Goal: Information Seeking & Learning: Learn about a topic

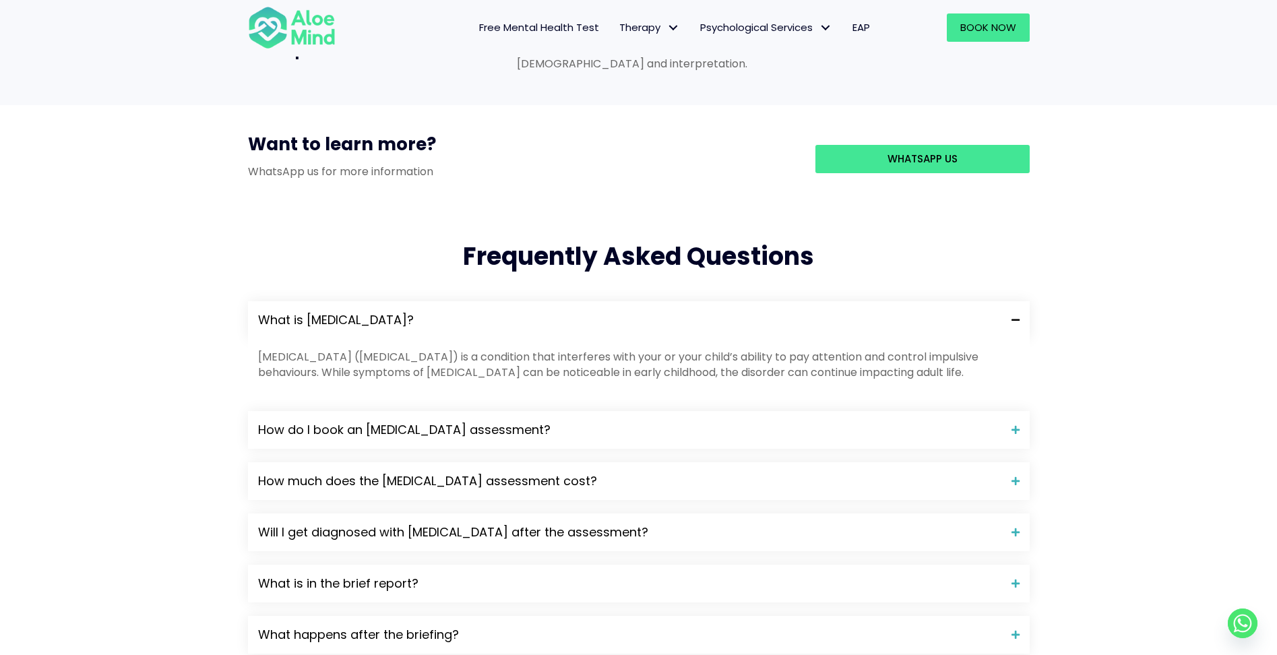
scroll to position [1213, 0]
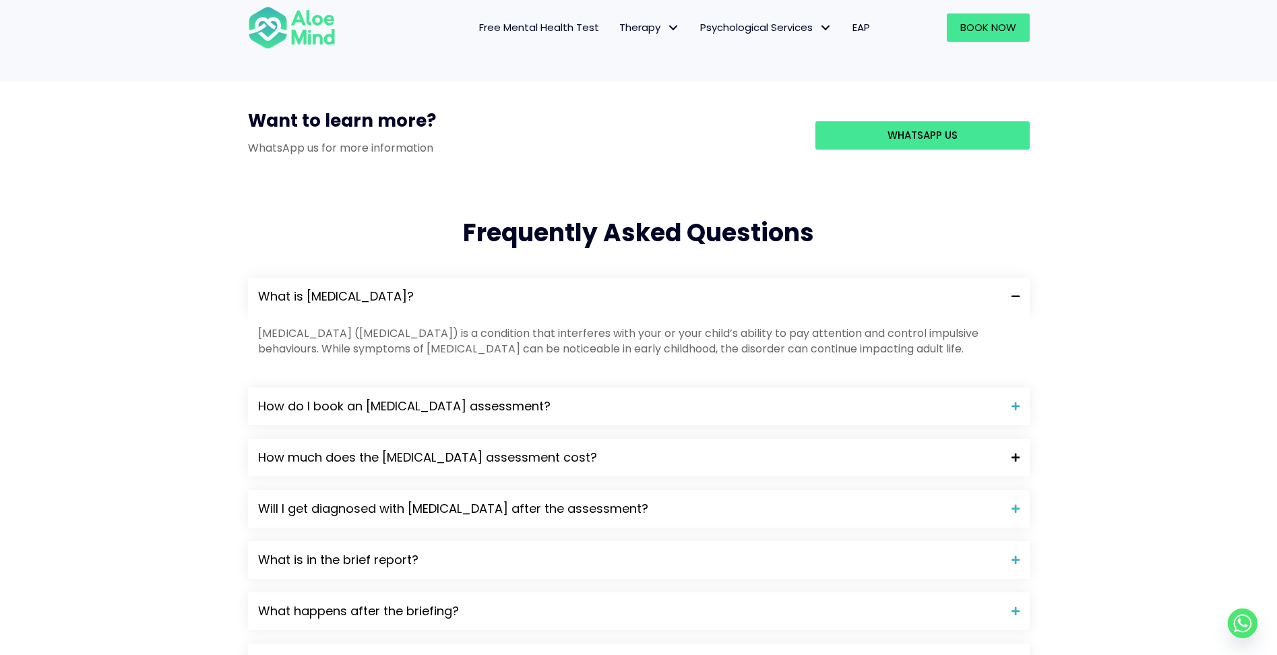
click at [1012, 453] on span at bounding box center [1011, 457] width 18 height 9
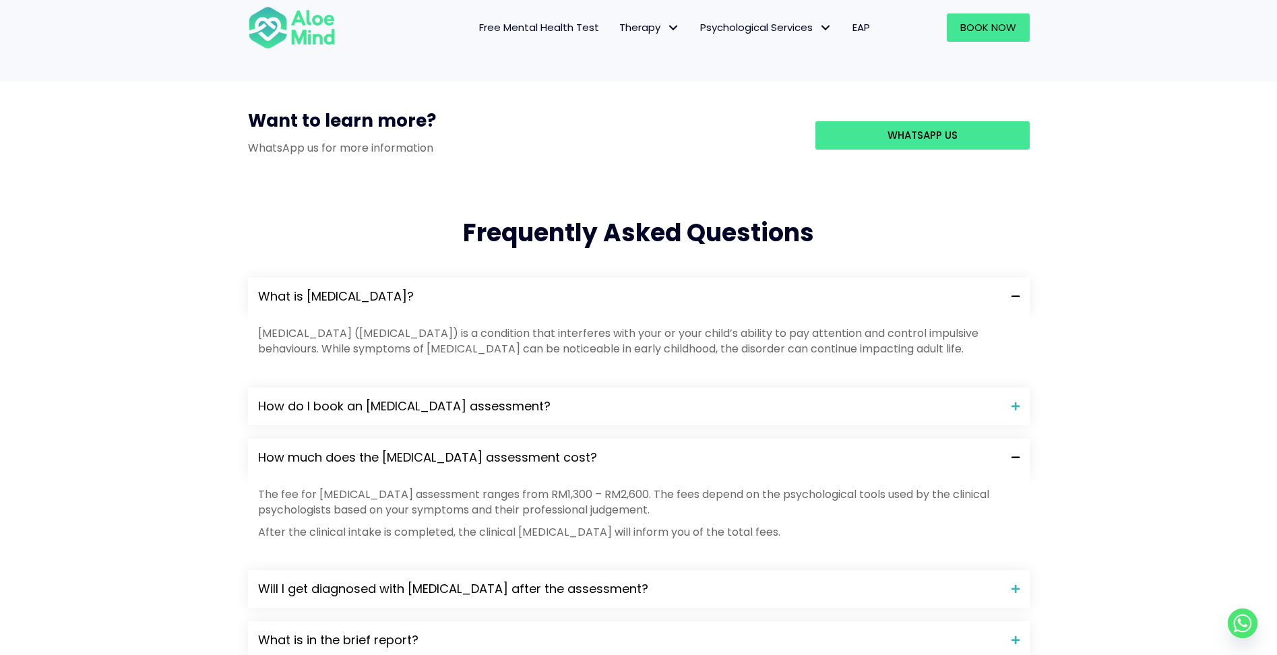
click at [1011, 439] on div "How much does the [MEDICAL_DATA] assessment cost?" at bounding box center [639, 458] width 782 height 38
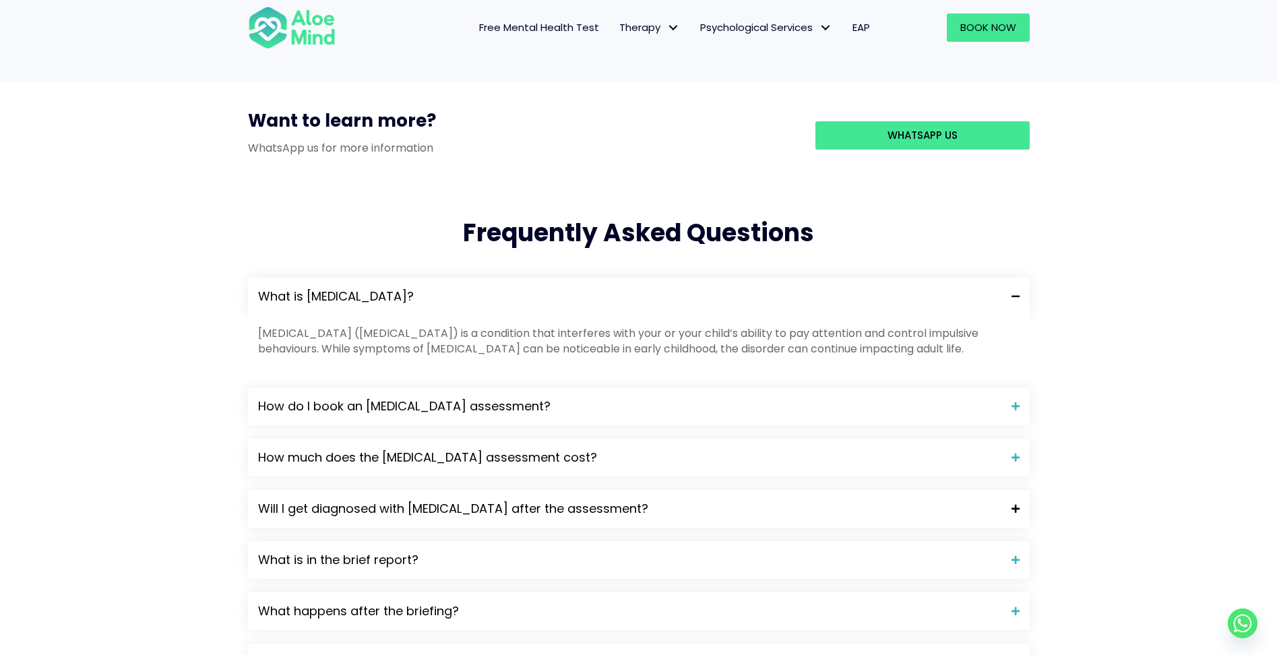
click at [1009, 504] on span at bounding box center [1011, 508] width 18 height 9
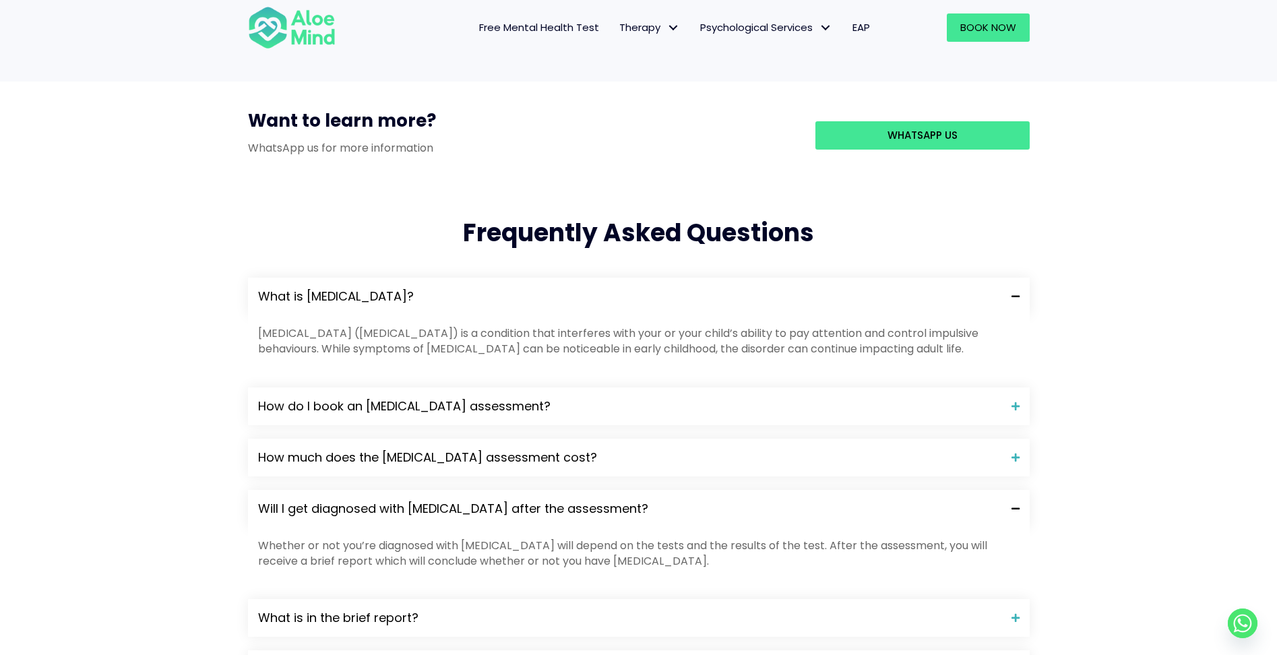
click at [1013, 504] on span at bounding box center [1011, 508] width 18 height 9
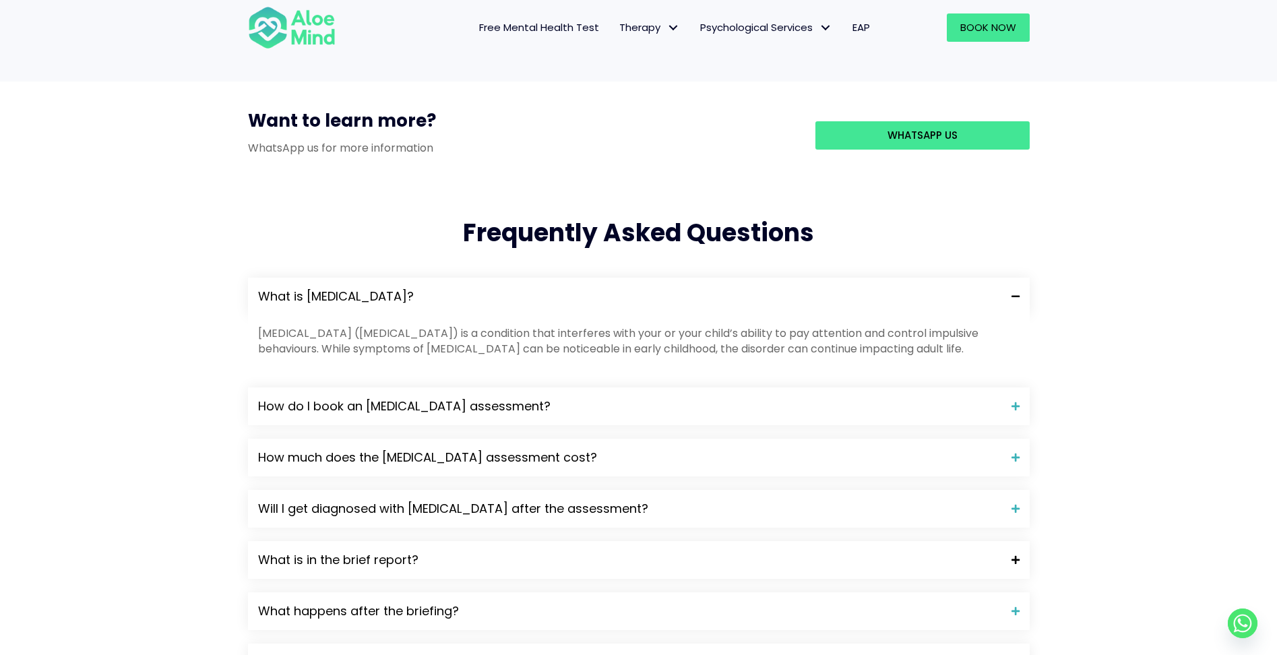
click at [1013, 555] on span at bounding box center [1011, 559] width 18 height 9
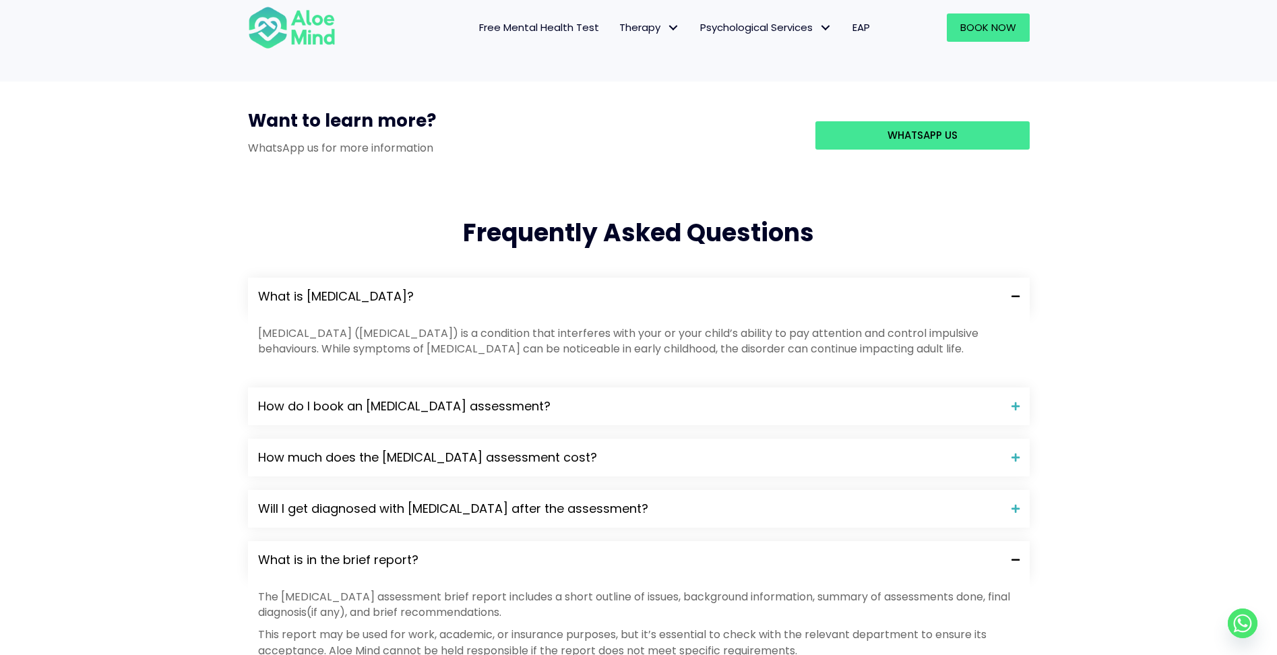
click at [1024, 541] on div "What is in the brief report?" at bounding box center [639, 560] width 782 height 38
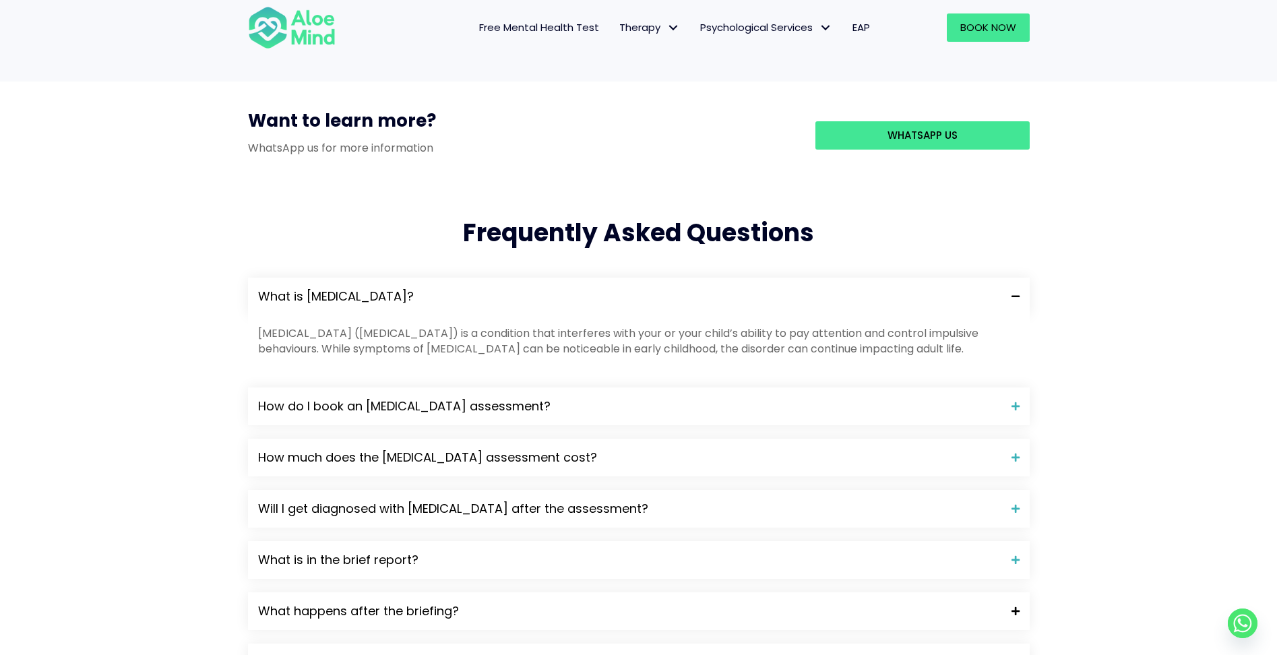
click at [1019, 592] on div "What happens after the briefing?" at bounding box center [639, 611] width 782 height 38
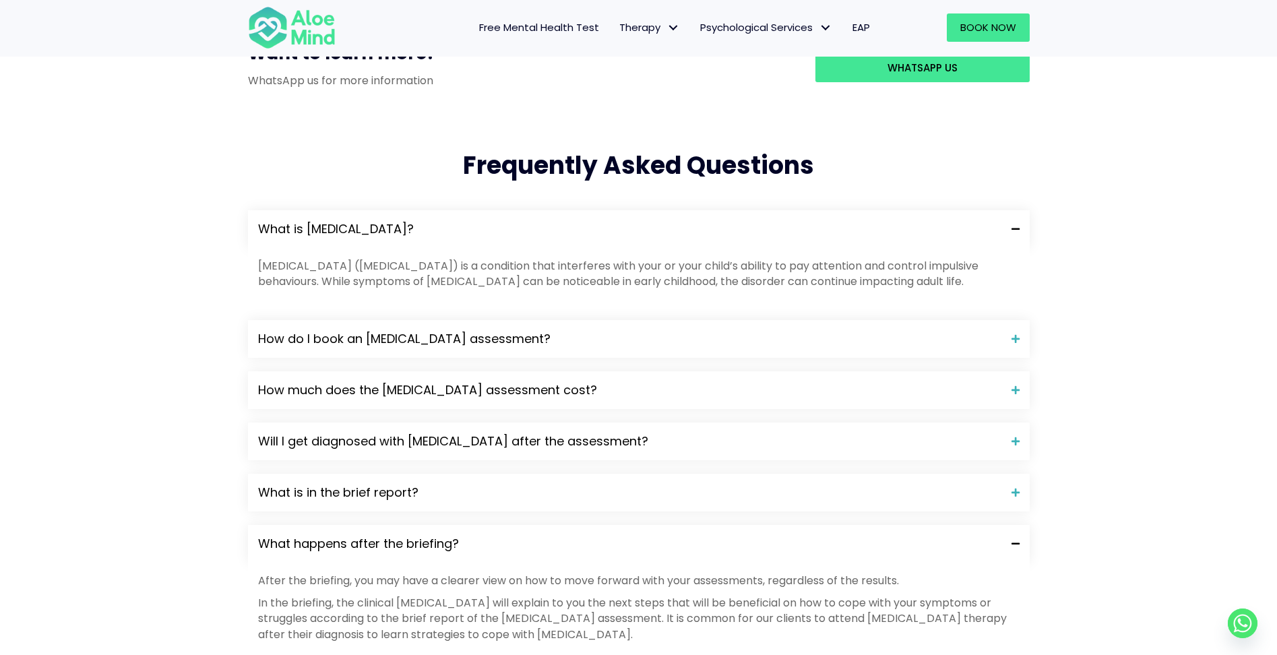
click at [1013, 539] on span at bounding box center [1011, 543] width 18 height 9
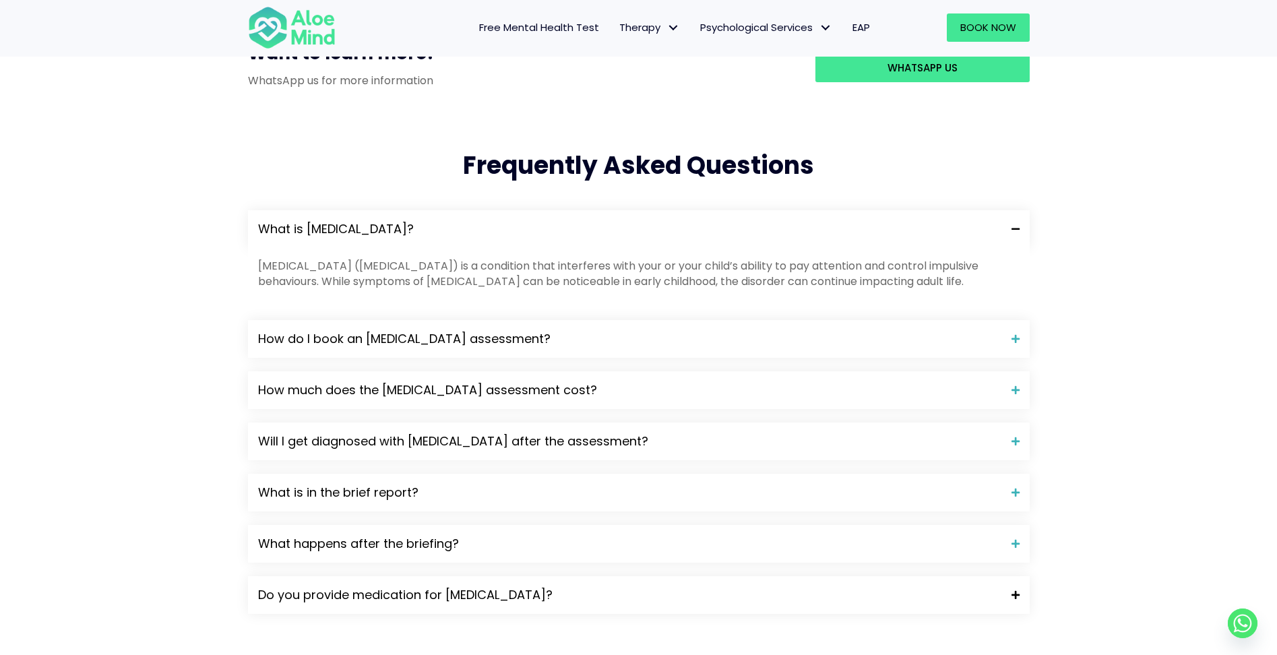
click at [1018, 590] on span at bounding box center [1011, 594] width 18 height 9
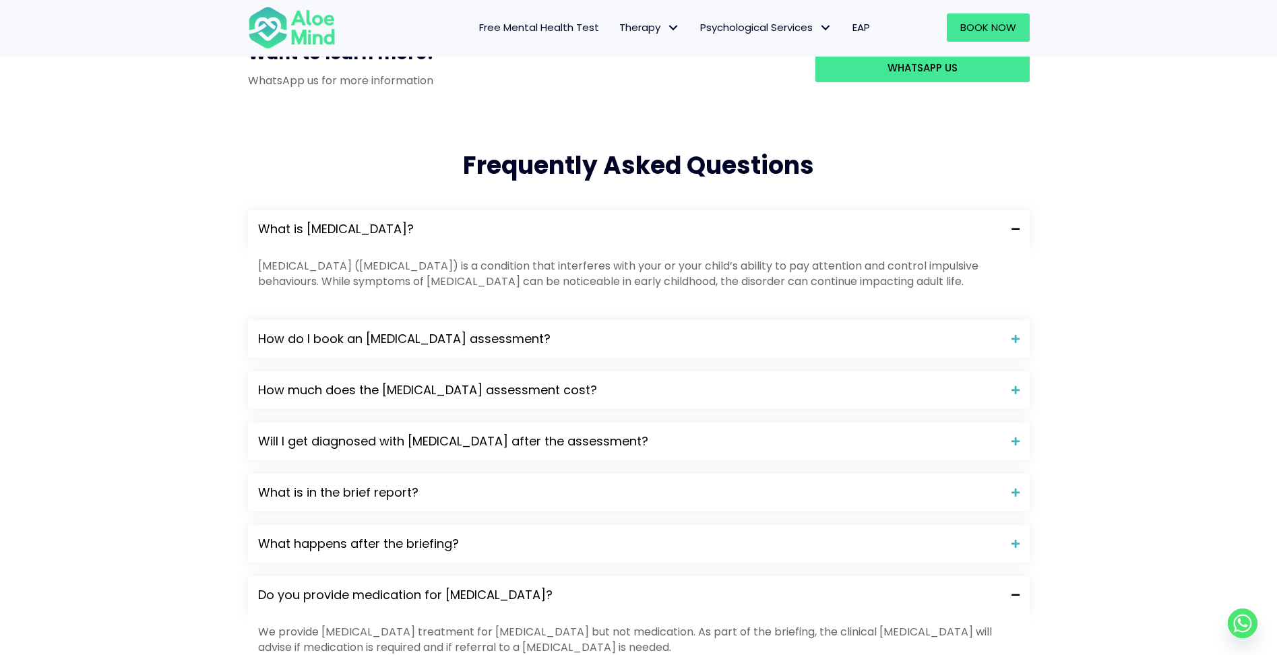
click at [1018, 590] on span at bounding box center [1011, 594] width 18 height 9
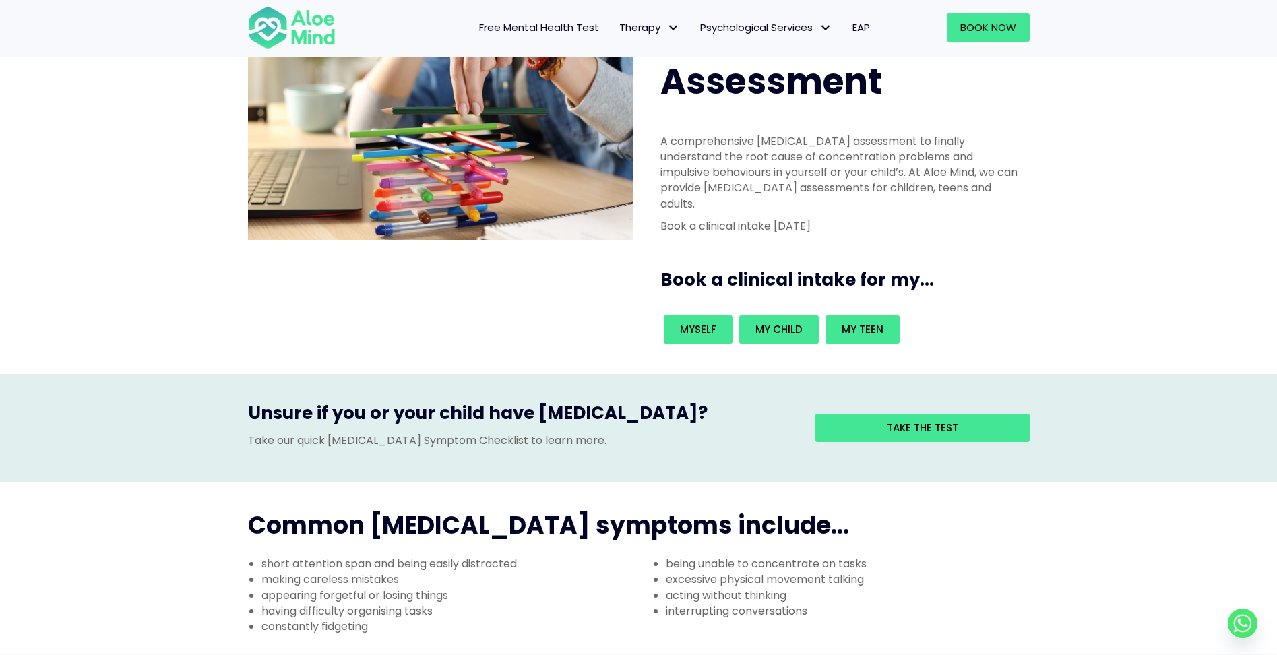
scroll to position [135, 0]
